Goal: Transaction & Acquisition: Purchase product/service

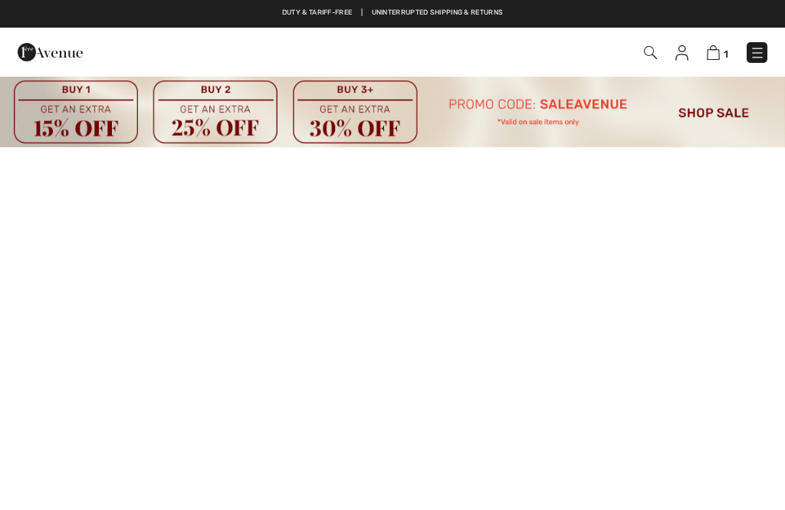
checkbox input "true"
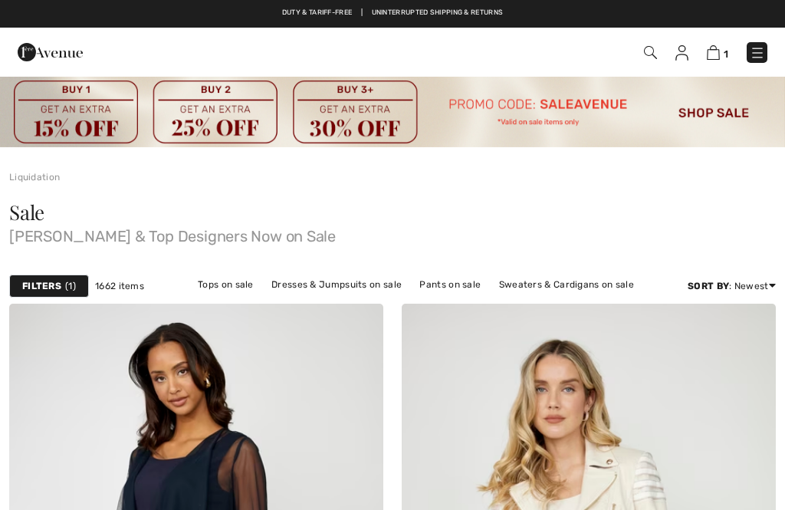
checkbox input "true"
click at [67, 281] on span "1" at bounding box center [70, 286] width 11 height 14
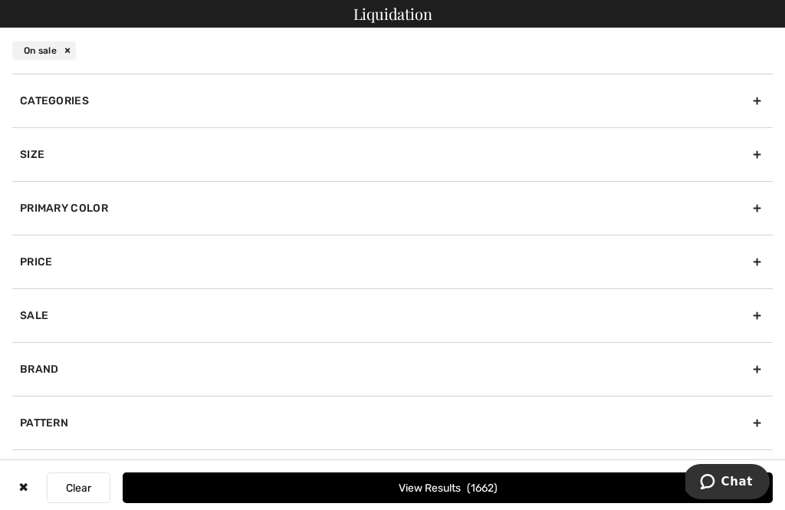
click at [64, 110] on div "Categories" at bounding box center [392, 101] width 760 height 54
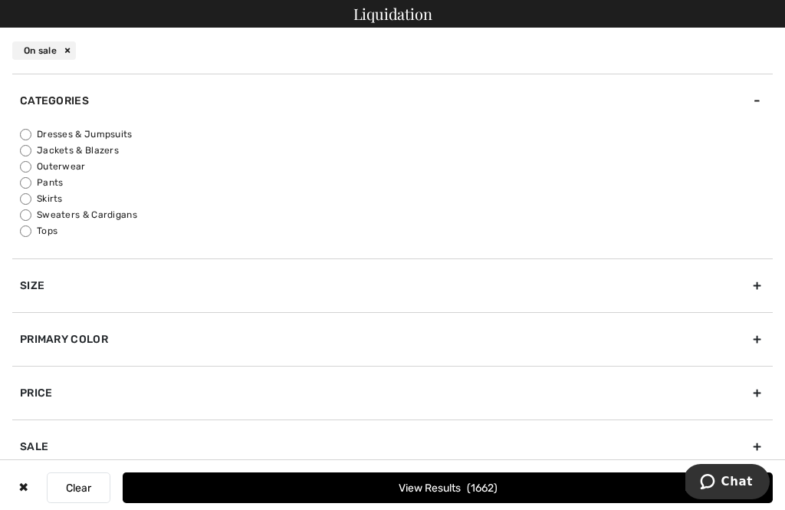
click at [26, 148] on input "Jackets & Blazers" at bounding box center [25, 150] width 11 height 11
radio input "true"
click at [753, 300] on div "Size" at bounding box center [392, 285] width 760 height 54
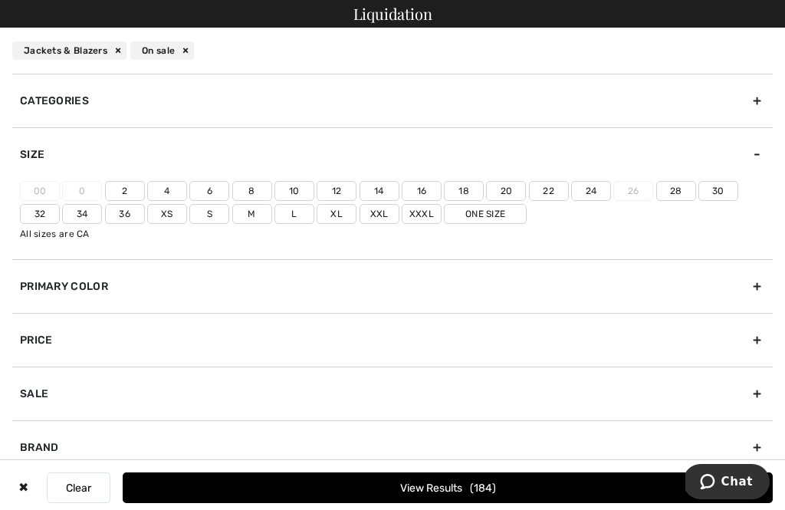
click at [338, 195] on label "12" at bounding box center [337, 191] width 40 height 20
click at [0, 0] on input"] "12" at bounding box center [0, 0] width 0 height 0
click at [449, 501] on button "View Results 33" at bounding box center [448, 487] width 650 height 31
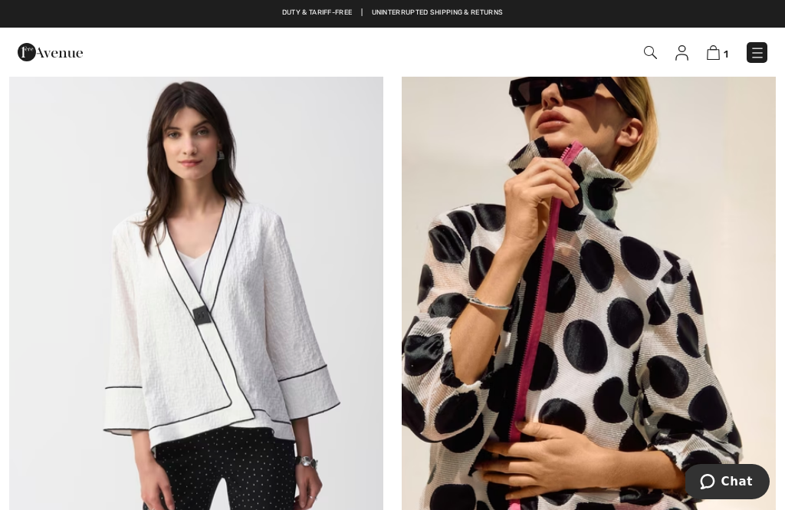
scroll to position [4360, 0]
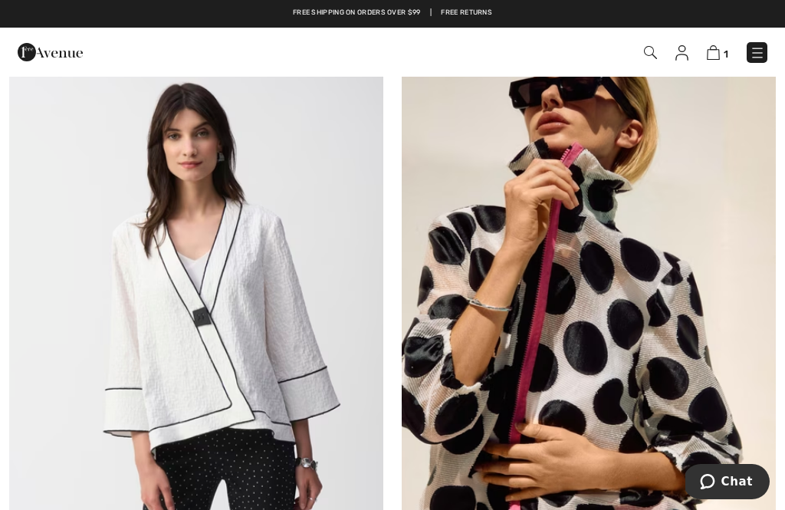
click at [232, 356] on img at bounding box center [196, 331] width 374 height 561
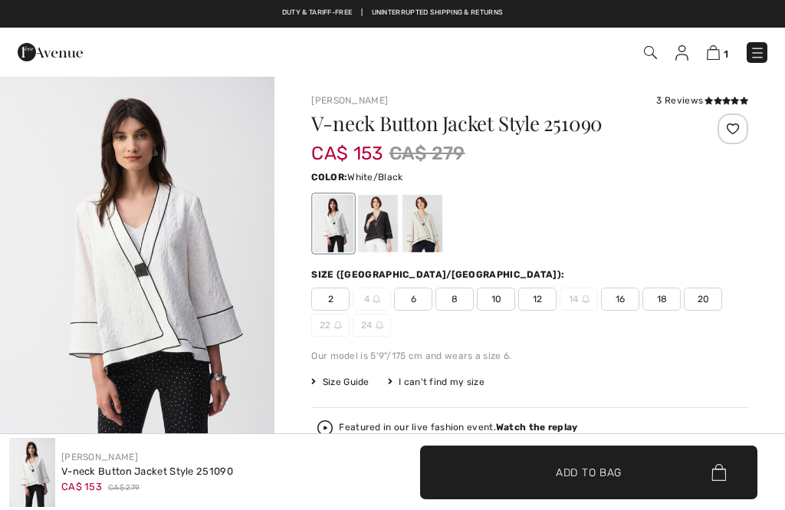
checkbox input "true"
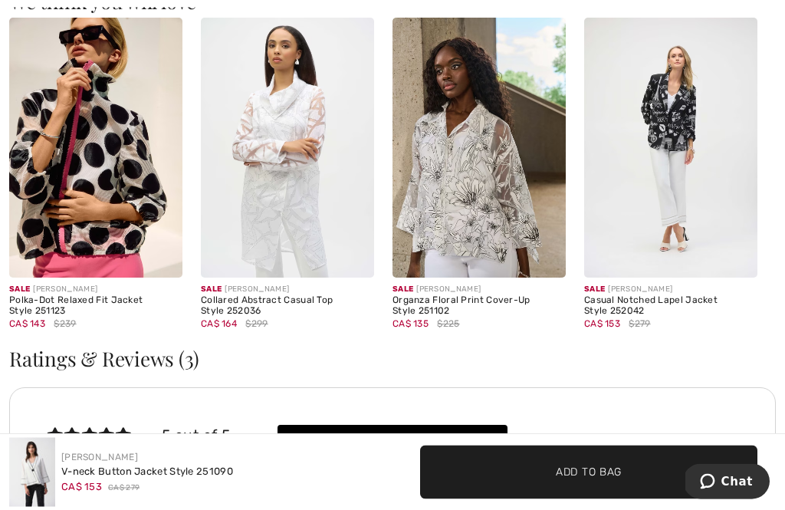
scroll to position [1825, 0]
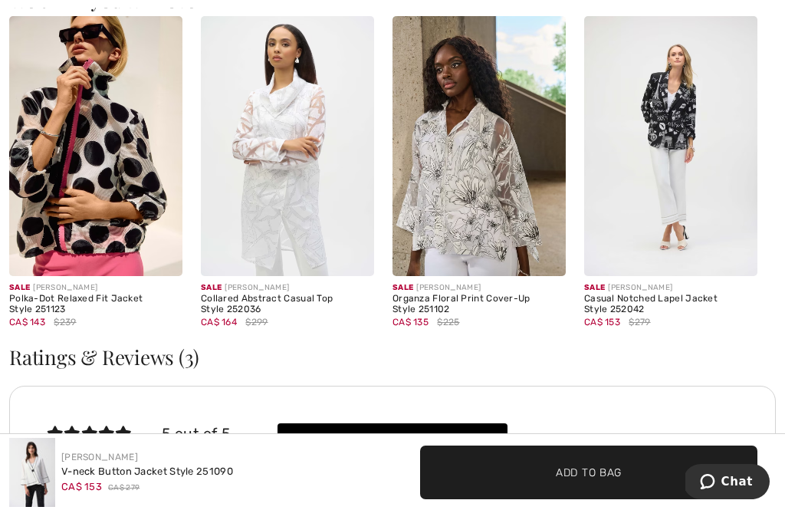
click at [680, 133] on img at bounding box center [670, 146] width 173 height 260
click at [694, 84] on img at bounding box center [670, 146] width 173 height 260
click at [661, 103] on img at bounding box center [670, 146] width 173 height 260
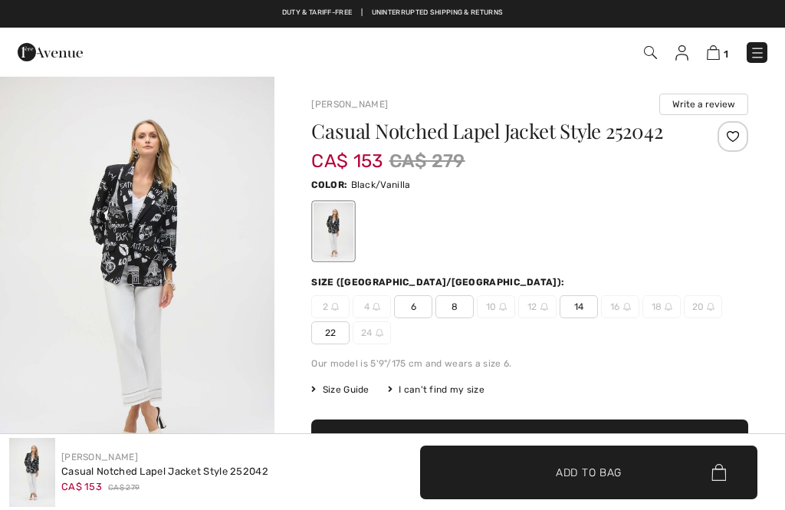
checkbox input "true"
click at [720, 46] on img at bounding box center [713, 52] width 13 height 15
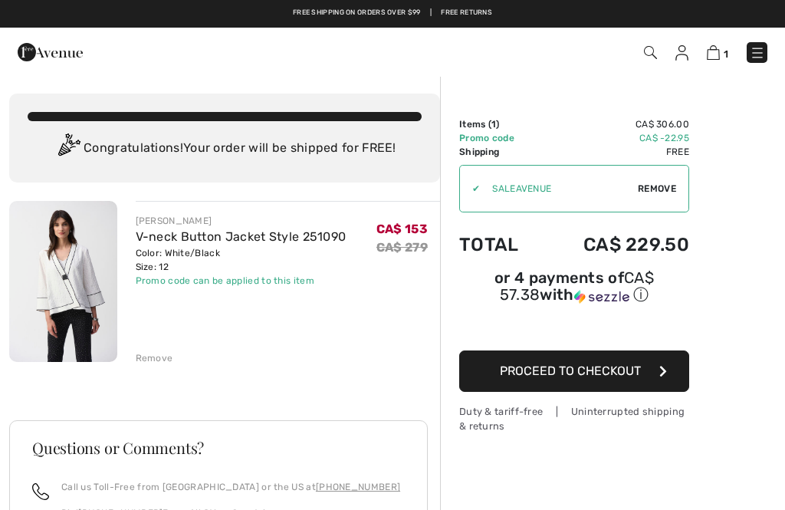
click at [596, 377] on span "Proceed to Checkout" at bounding box center [570, 370] width 141 height 15
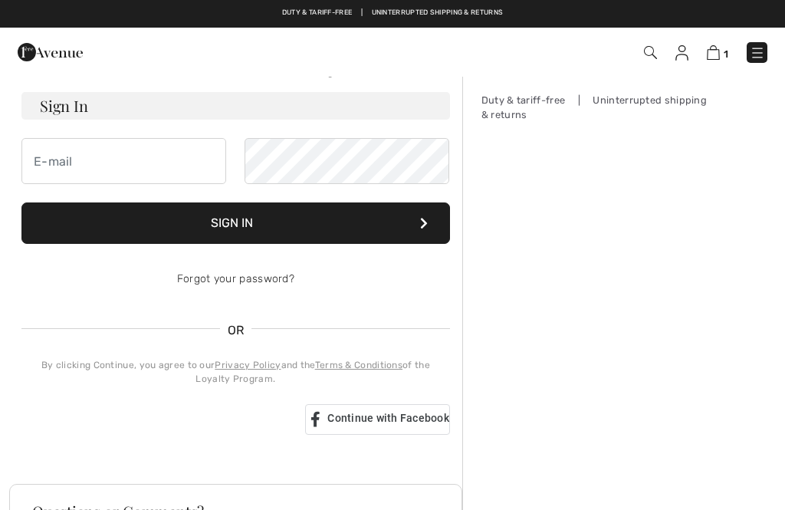
click at [109, 184] on input "email" at bounding box center [123, 161] width 205 height 46
click at [176, 184] on input "email" at bounding box center [123, 161] width 205 height 46
click at [163, 184] on input "email" at bounding box center [123, 161] width 205 height 46
click at [178, 184] on input "email" at bounding box center [123, 161] width 205 height 46
click at [361, 25] on div "Your order is ready. Complete your checkout!" at bounding box center [235, -1] width 428 height 49
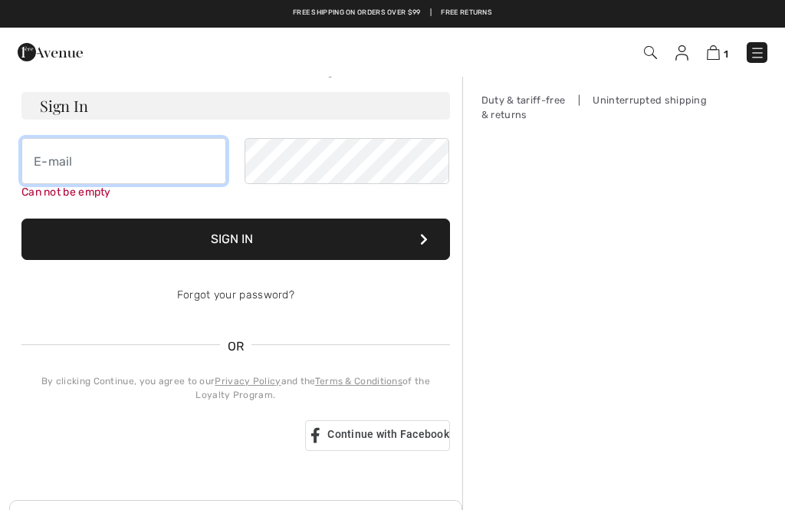
click at [149, 184] on input "email" at bounding box center [123, 161] width 205 height 46
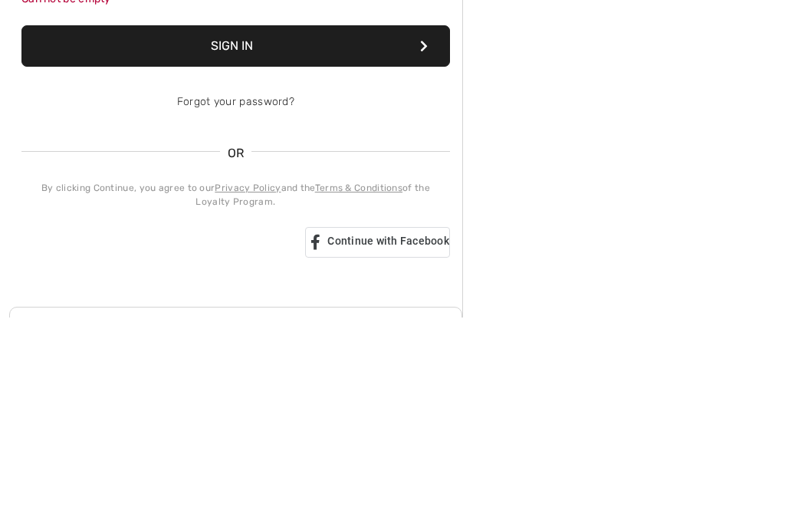
type input "ebyma@shaw.ca"
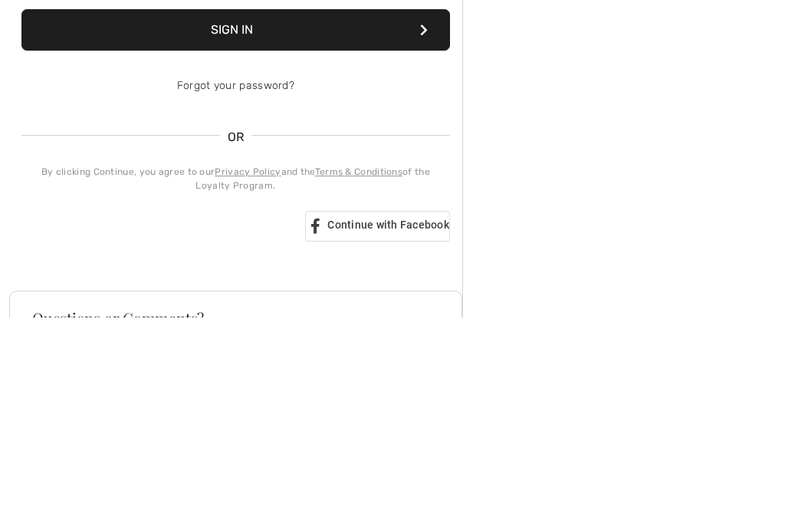
click at [235, 202] on button "Sign In" at bounding box center [235, 222] width 428 height 41
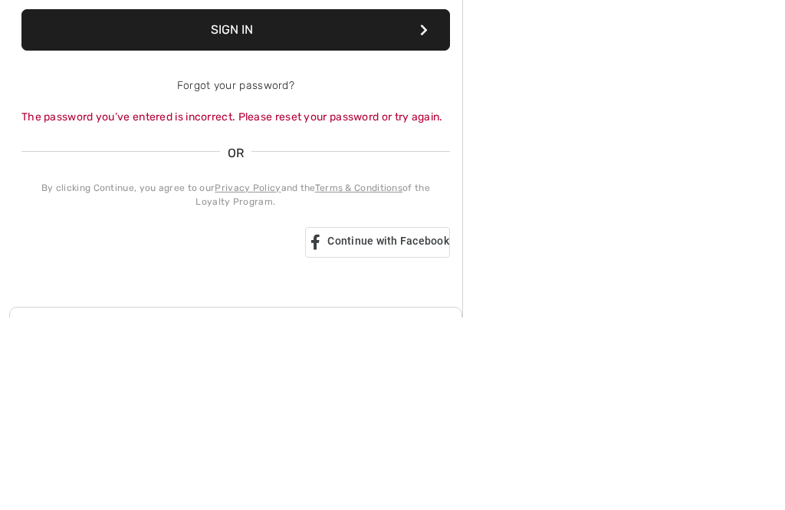
click at [235, 202] on button "Sign In" at bounding box center [235, 222] width 428 height 41
click at [255, 202] on button "Sign In" at bounding box center [235, 222] width 428 height 41
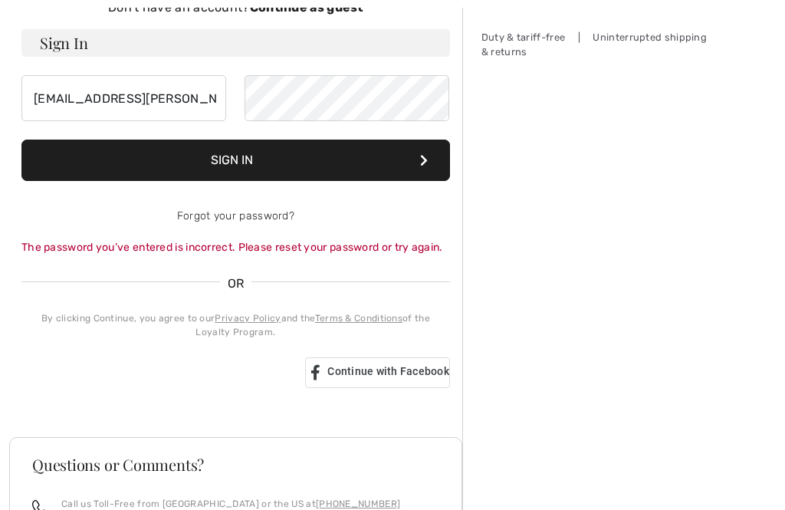
click at [260, 221] on link "Forgot your password?" at bounding box center [235, 215] width 117 height 13
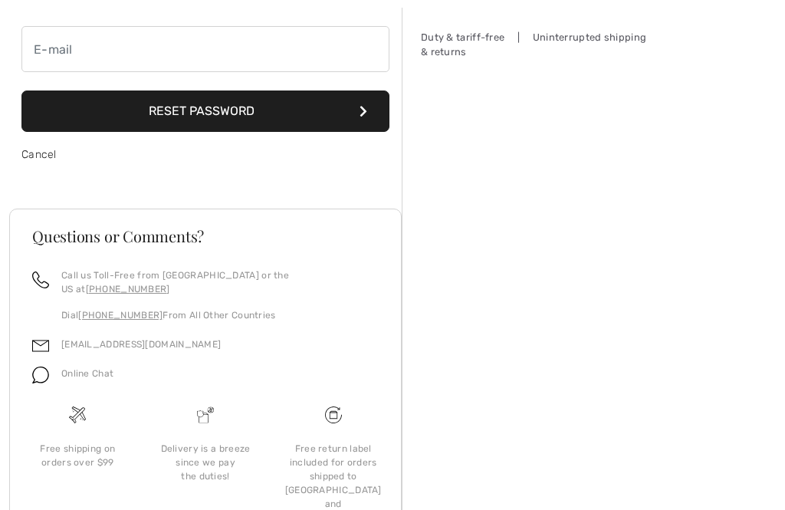
click at [384, 119] on button "Reset Password" at bounding box center [205, 110] width 368 height 41
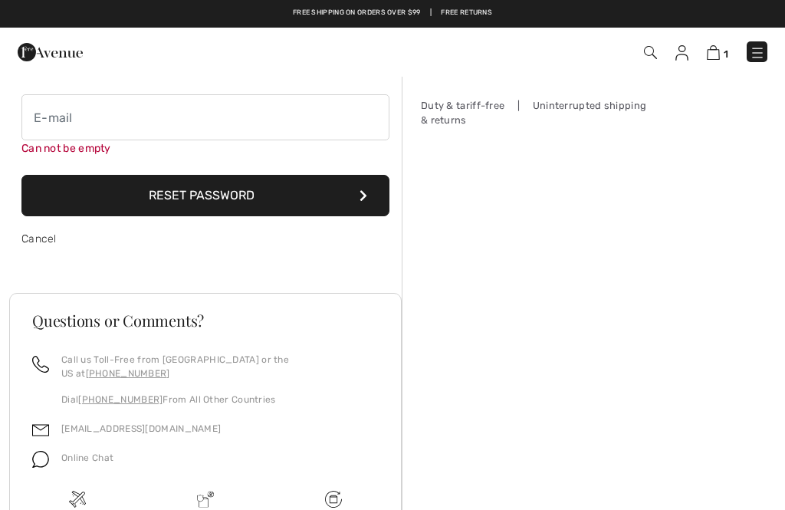
scroll to position [109, 0]
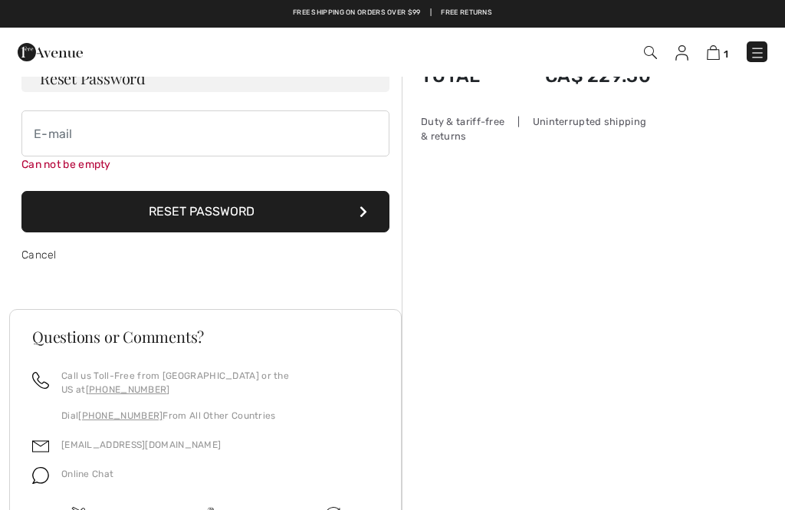
click at [228, 212] on button "Reset Password" at bounding box center [205, 211] width 368 height 41
click at [374, 219] on button "Reset Password" at bounding box center [205, 211] width 368 height 41
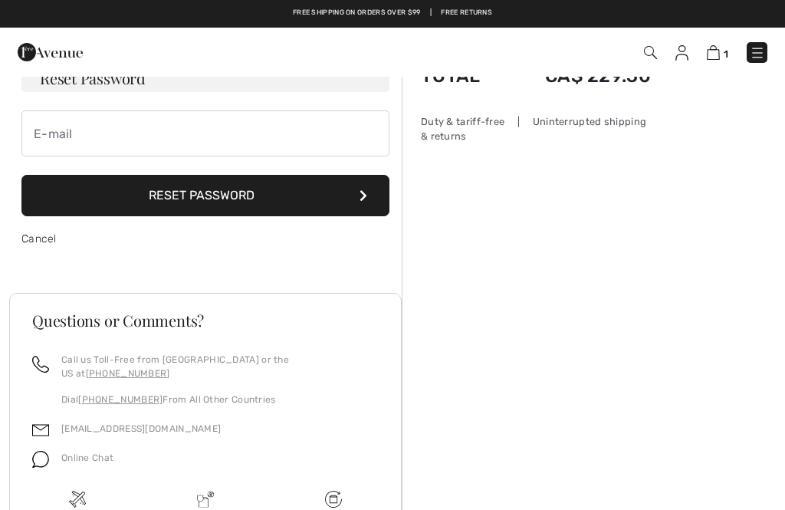
click at [363, 216] on button "Reset Password" at bounding box center [205, 195] width 368 height 41
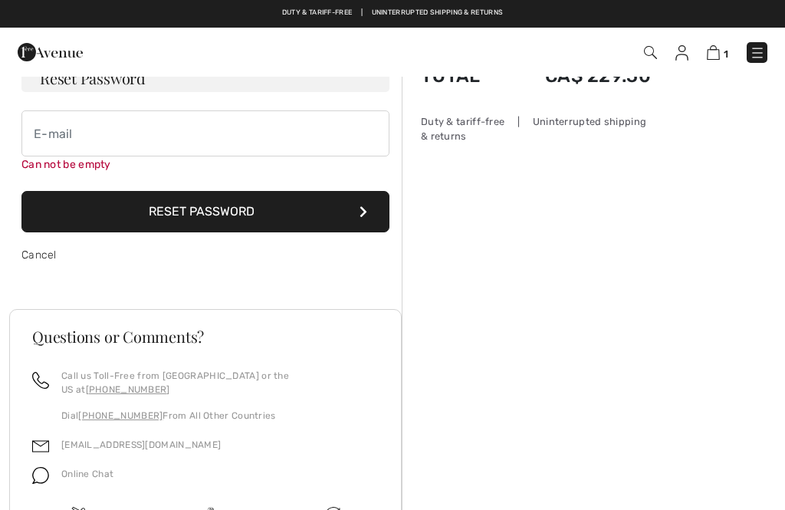
click at [385, 218] on button "Reset Password" at bounding box center [205, 211] width 368 height 41
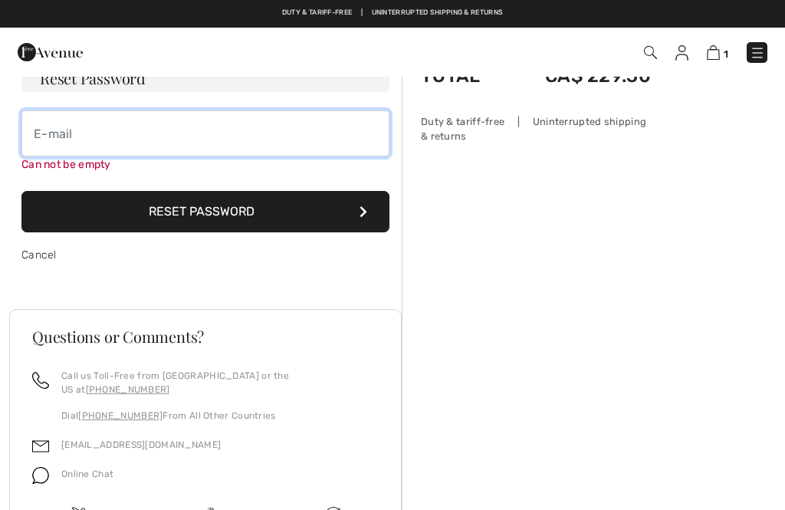
click at [150, 126] on input "email" at bounding box center [205, 133] width 368 height 46
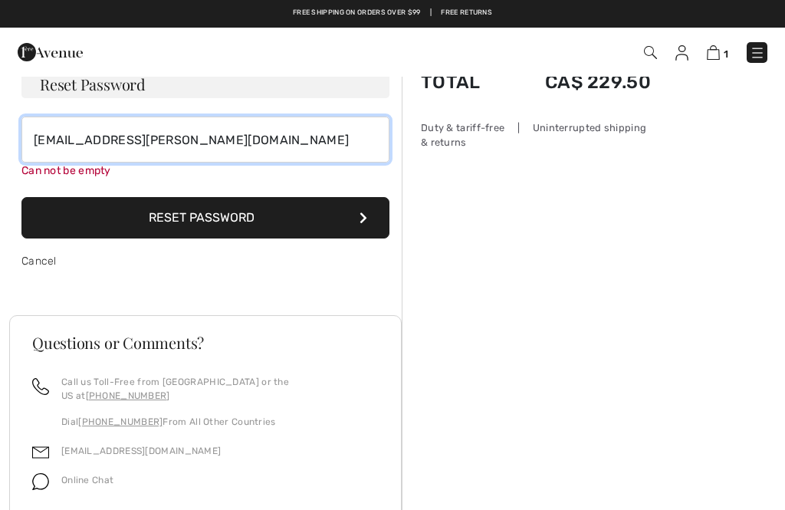
type input "ebyma@shaw.ca"
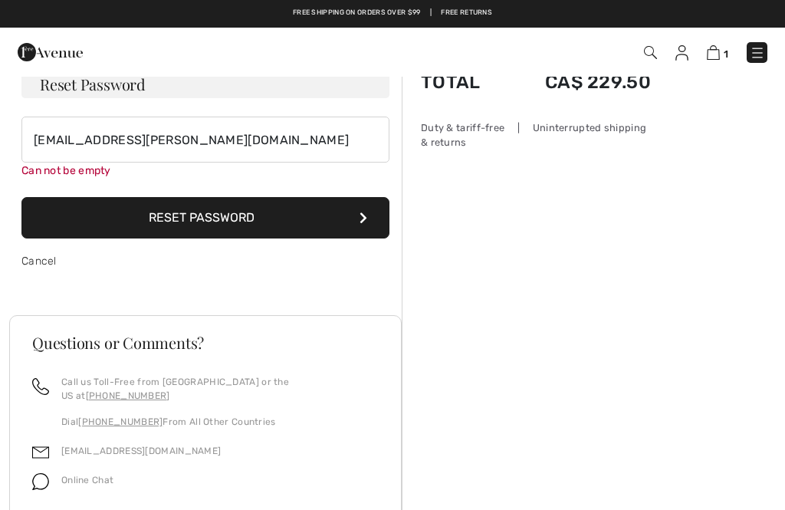
click at [249, 220] on button "Reset Password" at bounding box center [205, 217] width 368 height 41
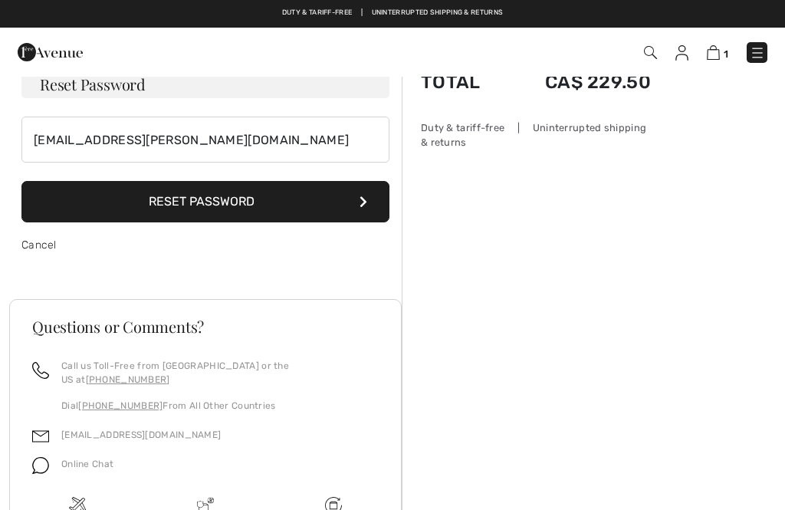
click at [554, 289] on div "Order Summary Details Items ( 1 ) CA$ 306.00 Promo code CA$ -22.95 Shipping Fre…" at bounding box center [593, 331] width 383 height 719
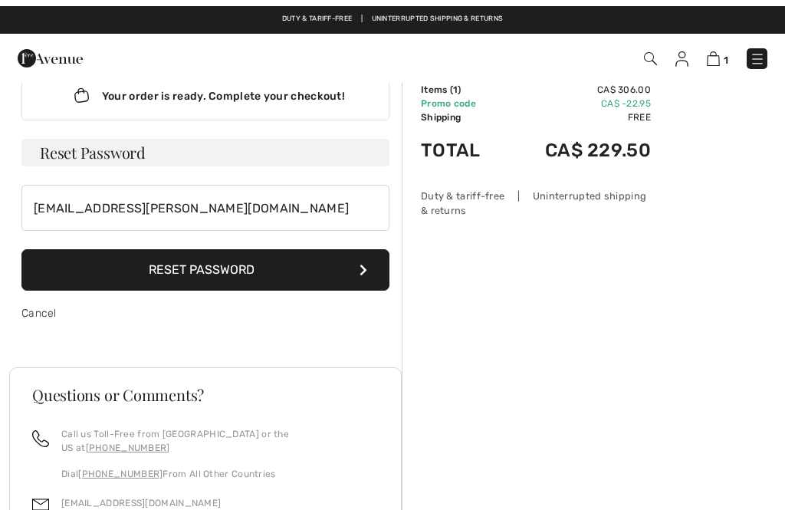
scroll to position [0, 0]
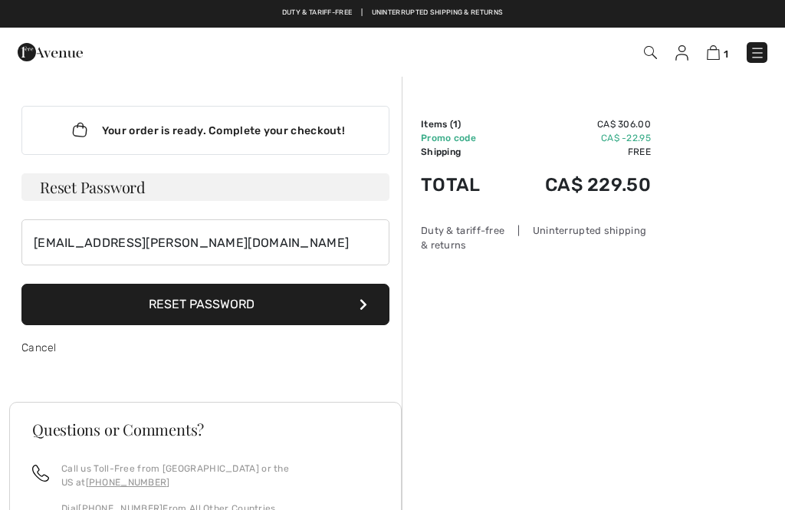
click at [318, 182] on h3 "Reset Password" at bounding box center [205, 187] width 368 height 28
click at [258, 188] on h3 "Reset Password" at bounding box center [205, 187] width 368 height 28
click at [211, 318] on button "Reset Password" at bounding box center [205, 304] width 368 height 41
click at [209, 294] on button "Reset Password" at bounding box center [205, 304] width 368 height 41
click at [710, 58] on img at bounding box center [713, 52] width 13 height 15
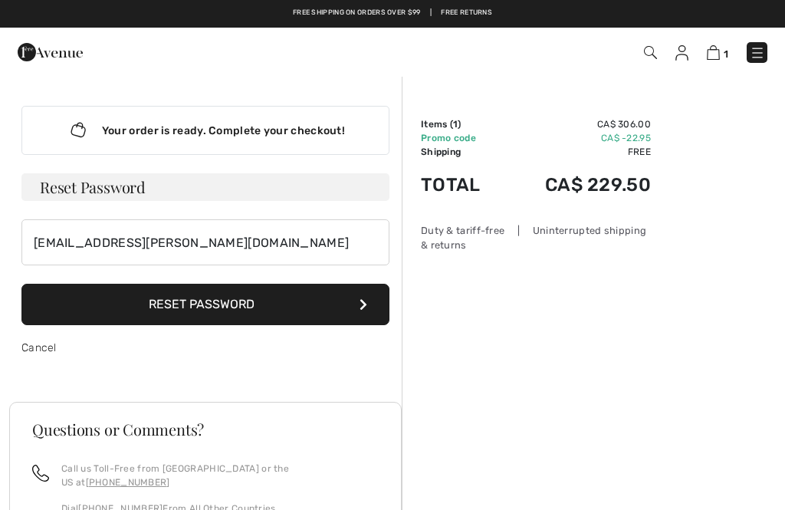
click at [679, 66] on div "1 Checkout" at bounding box center [553, 52] width 451 height 31
